Goal: Find specific page/section: Find specific page/section

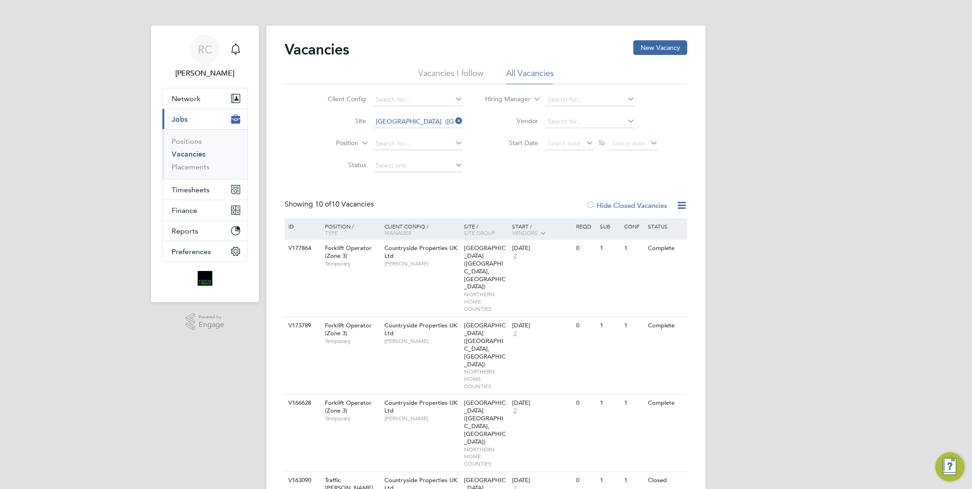
click at [474, 73] on li "Vacancies I follow" at bounding box center [450, 76] width 65 height 16
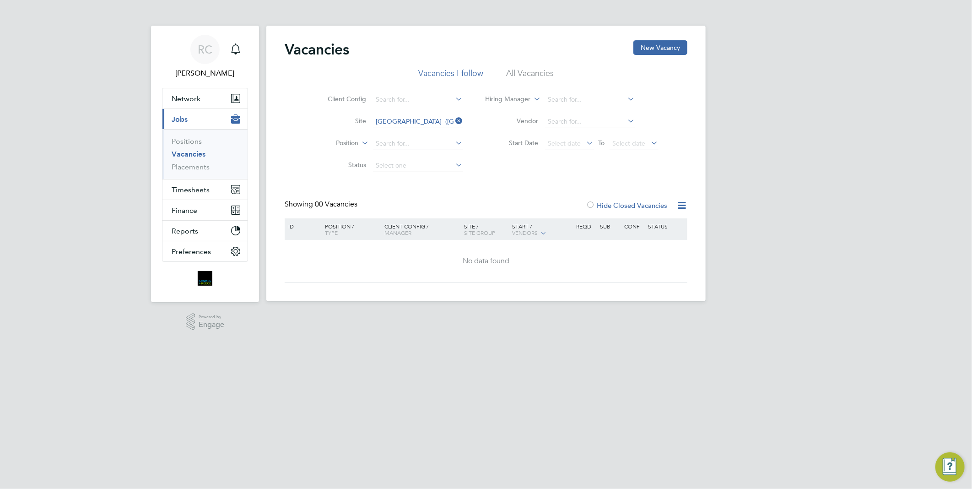
click at [601, 205] on label "Hide Closed Vacancies" at bounding box center [625, 205] width 81 height 9
